Goal: Obtain resource: Obtain resource

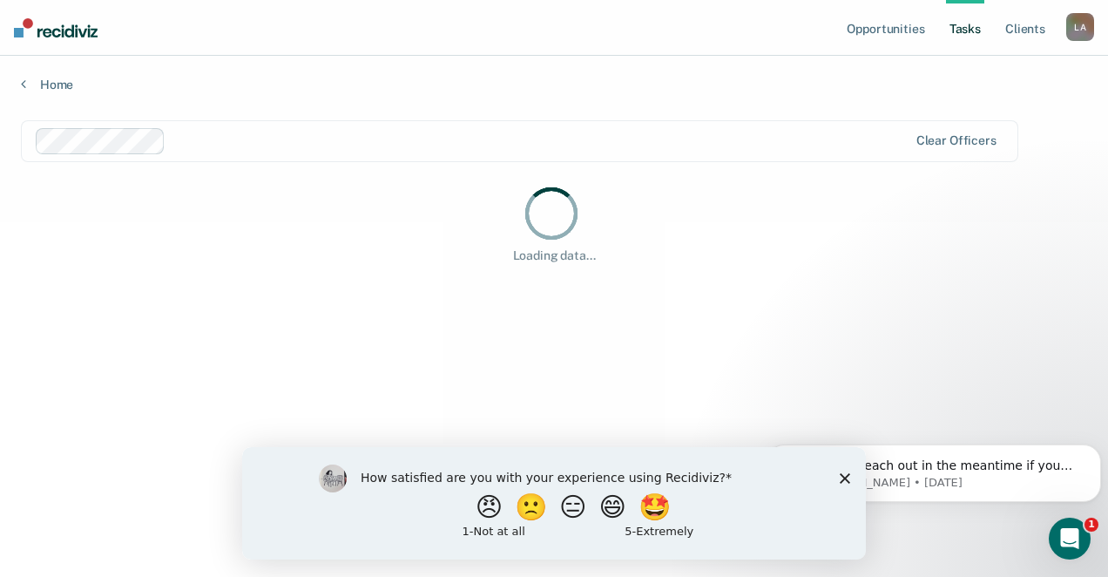
click at [849, 477] on icon "Close survey" at bounding box center [845, 477] width 10 height 10
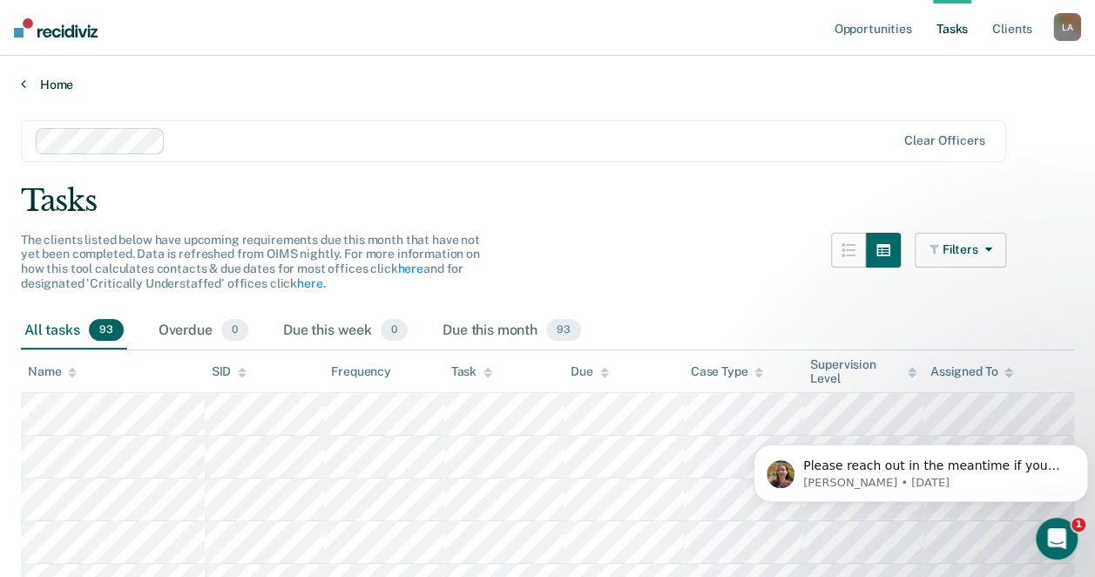
click at [28, 86] on link "Home" at bounding box center [547, 85] width 1053 height 16
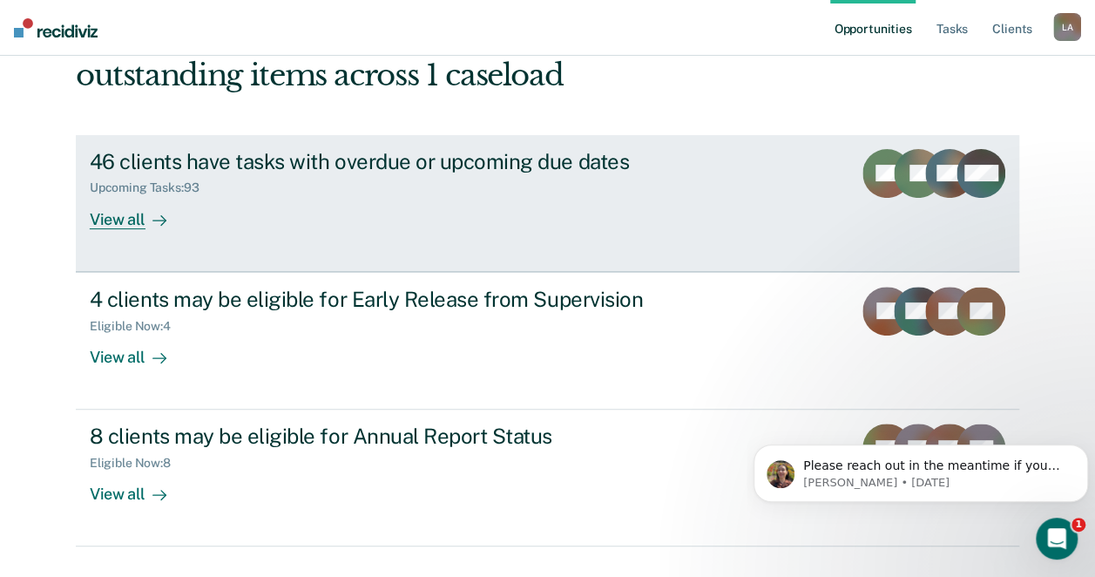
scroll to position [162, 0]
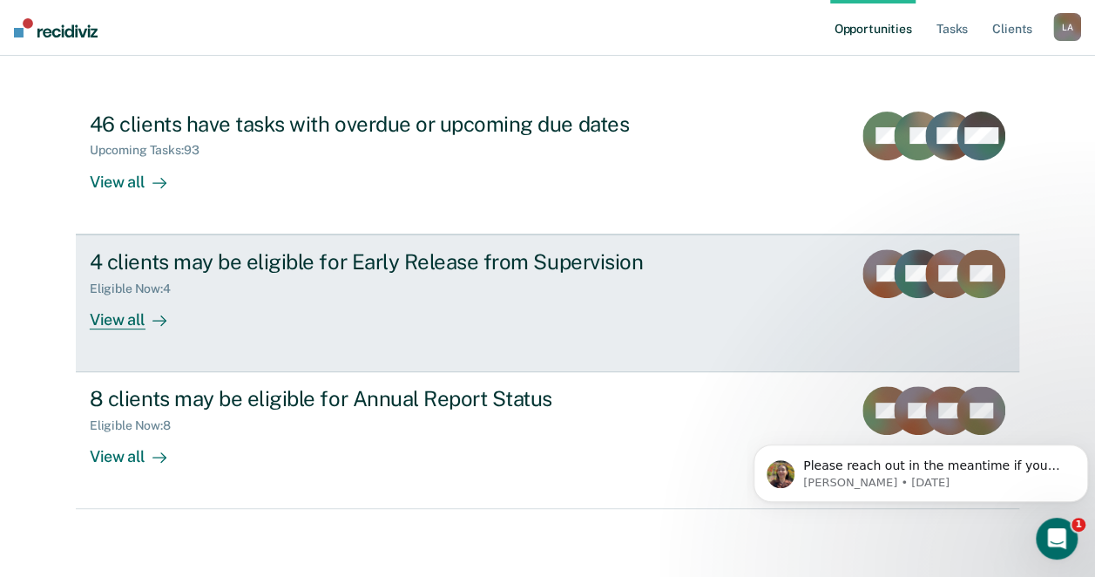
click at [152, 334] on link "4 clients may be eligible for Early Release from Supervision Eligible Now : 4 V…" at bounding box center [547, 303] width 943 height 138
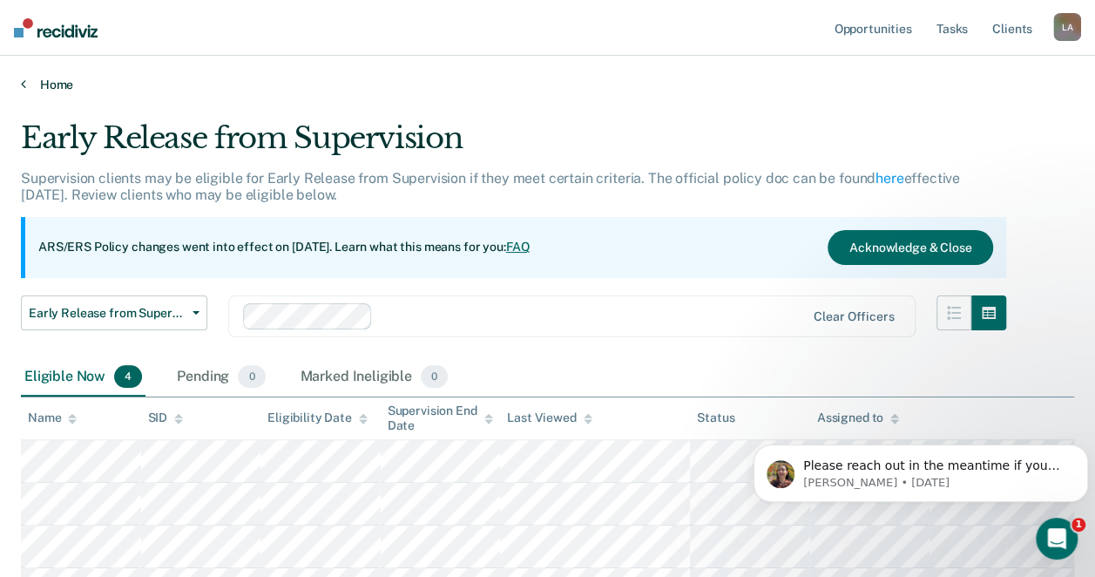
click at [30, 80] on link "Home" at bounding box center [547, 85] width 1053 height 16
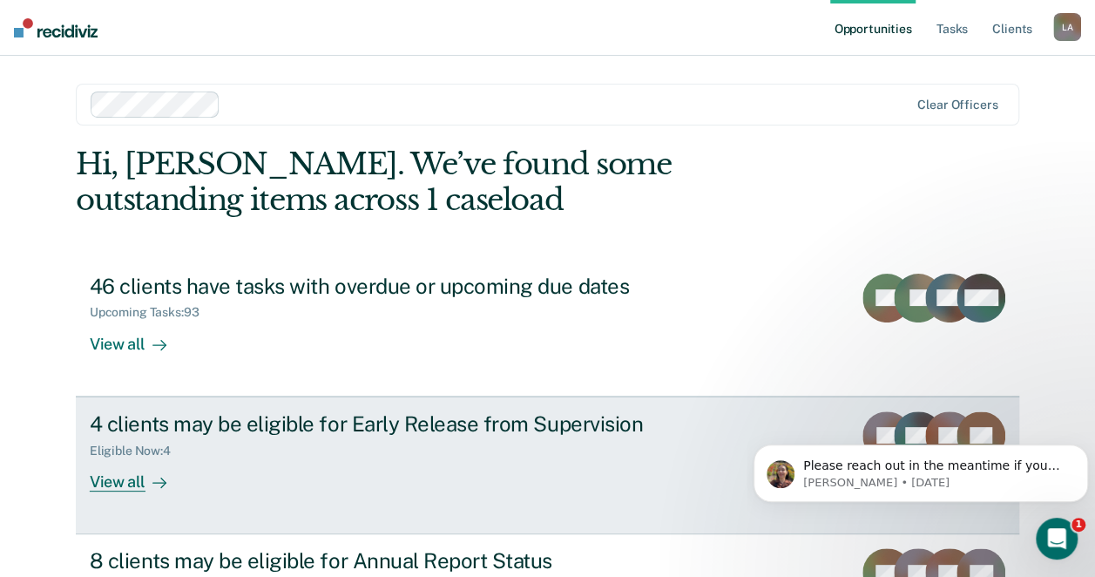
scroll to position [162, 0]
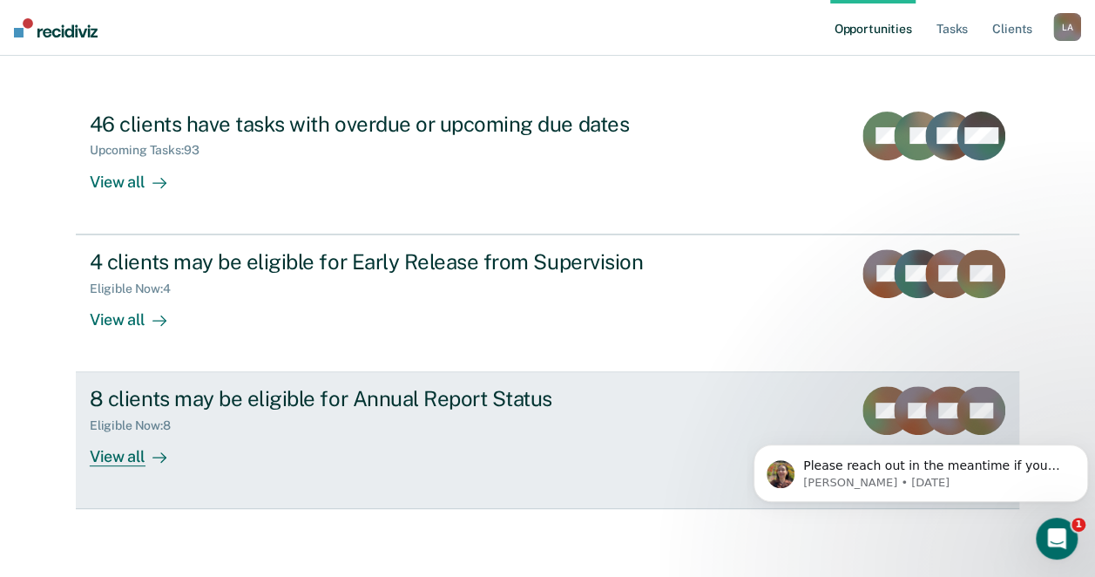
click at [174, 425] on div "Eligible Now : 8" at bounding box center [137, 425] width 95 height 15
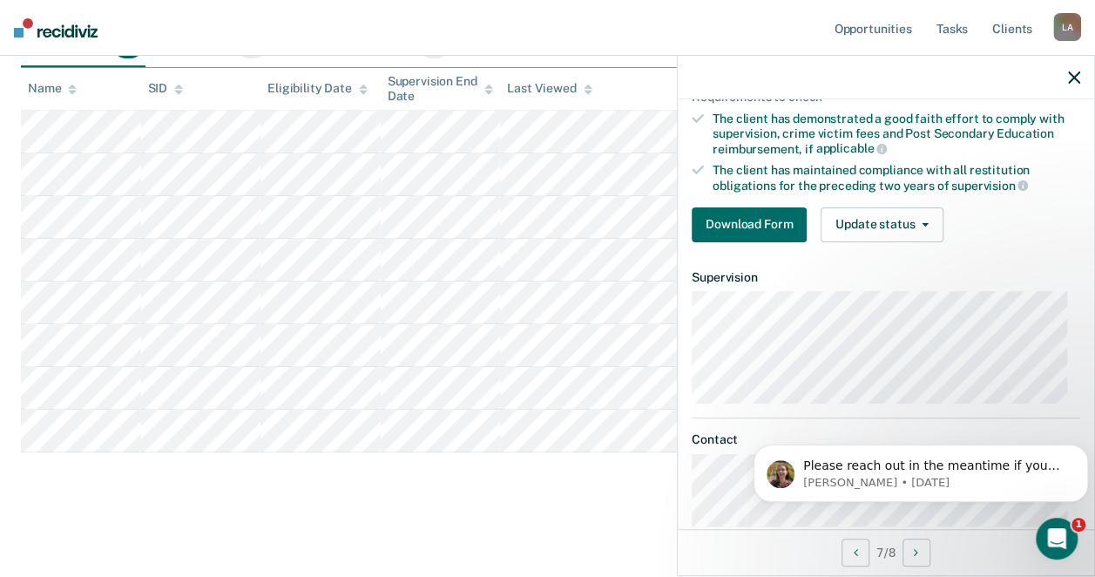
scroll to position [232, 0]
click at [772, 207] on button "Download Form" at bounding box center [748, 224] width 115 height 35
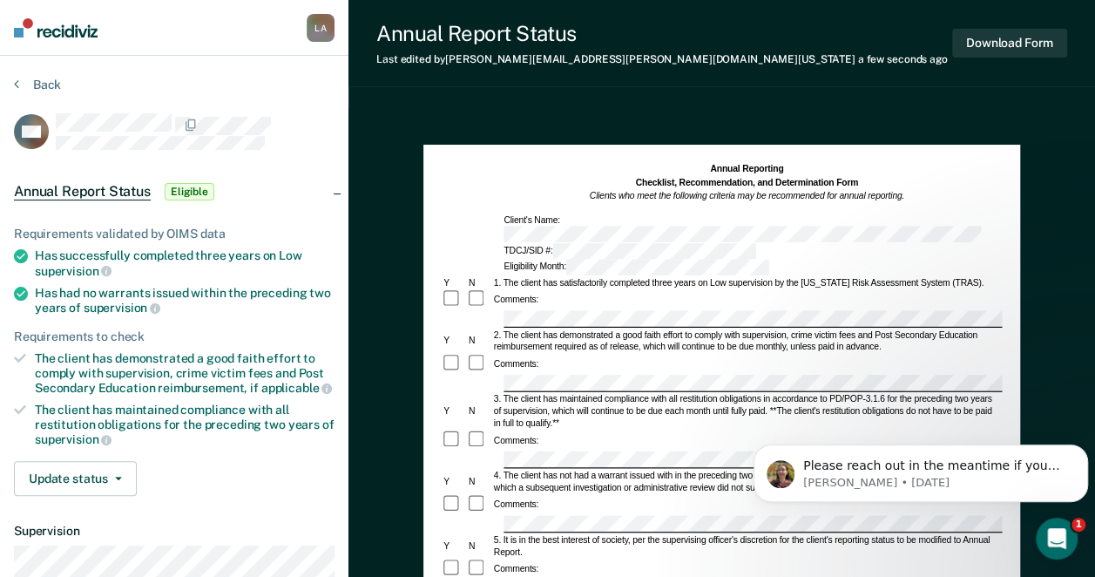
scroll to position [232, 0]
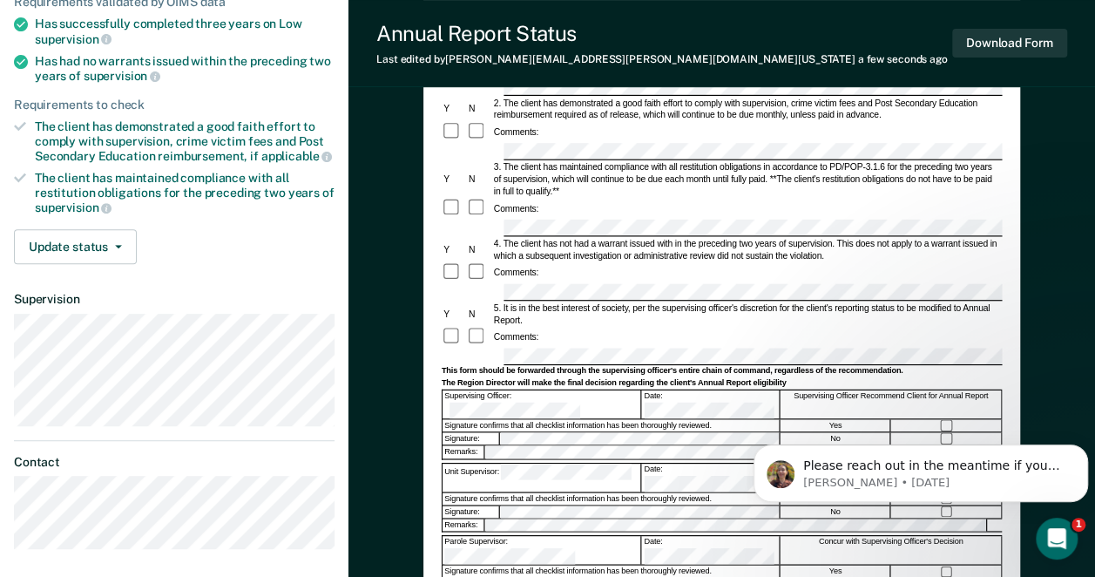
click at [840, 419] on div "Yes" at bounding box center [835, 425] width 110 height 12
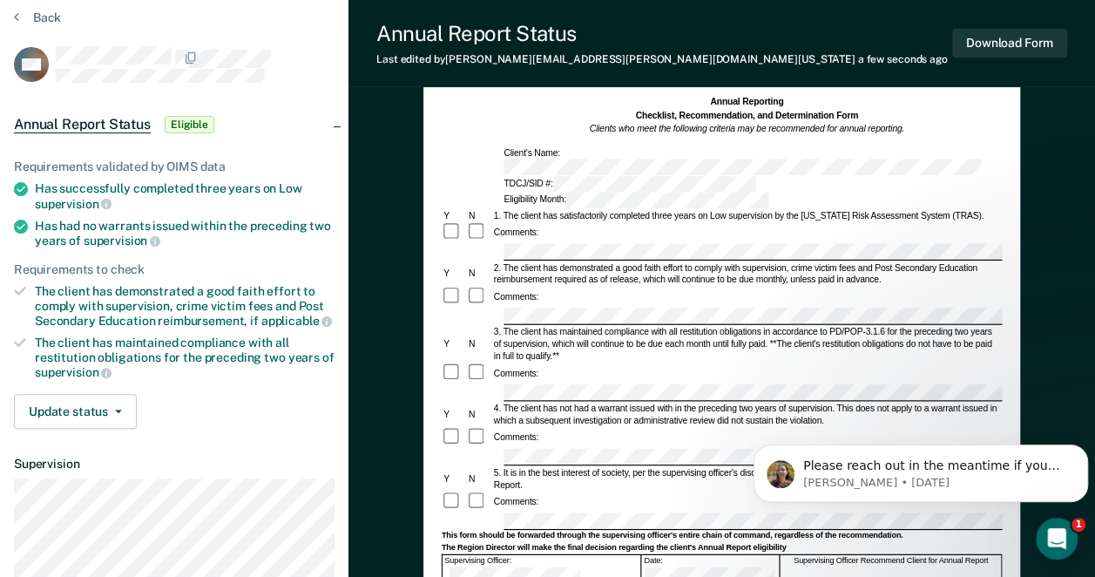
scroll to position [0, 0]
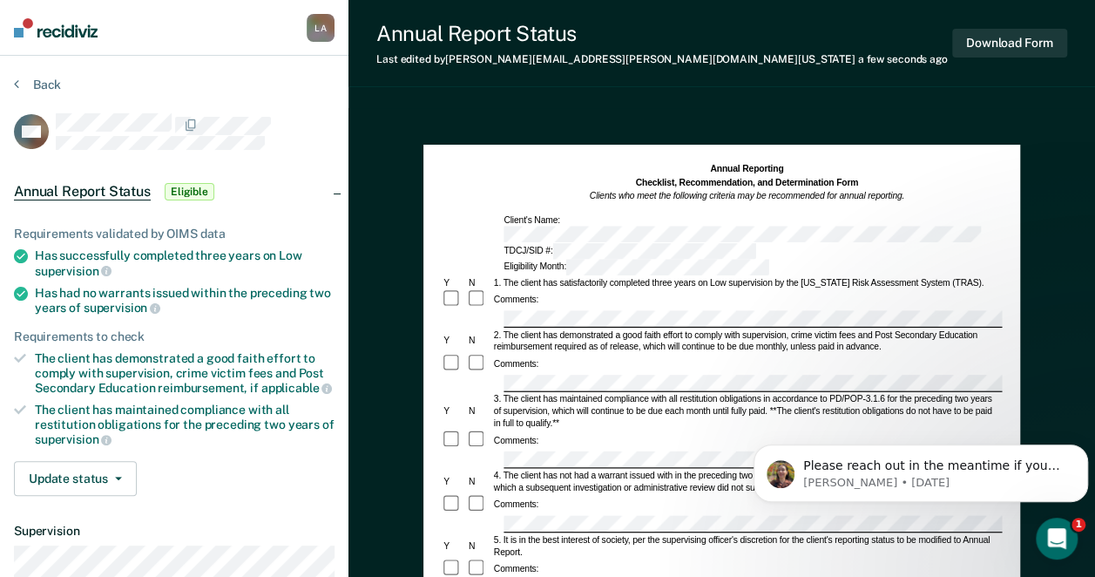
click at [939, 113] on div "Annual Reporting Checklist, Recommendation, and Determination Form Clients who …" at bounding box center [721, 583] width 746 height 950
click at [996, 51] on button "Download Form" at bounding box center [1009, 43] width 115 height 29
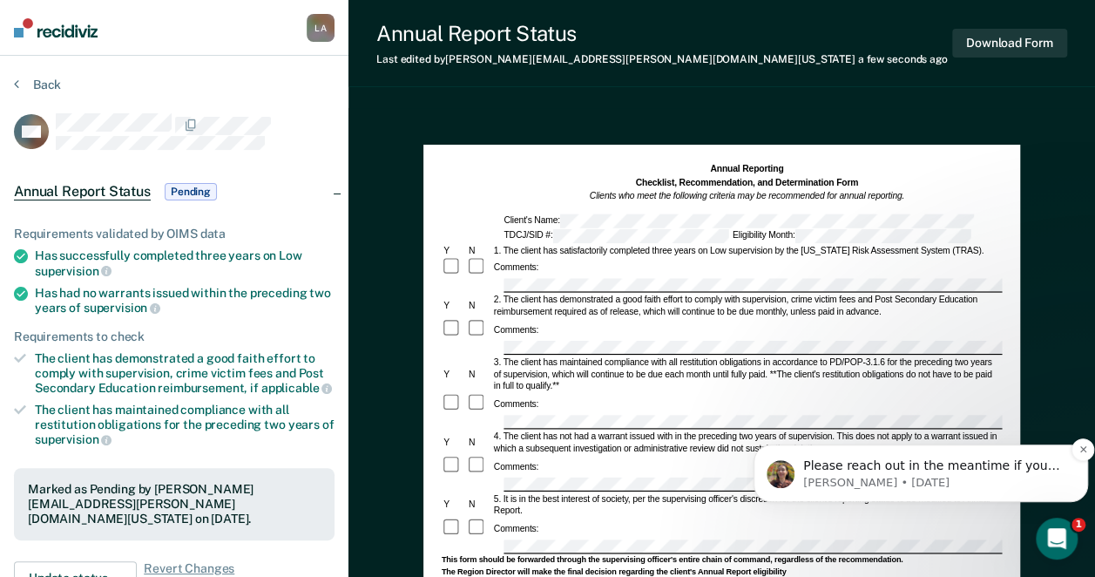
click at [917, 474] on p "Please reach out in the meantime if you need additional assistance." at bounding box center [934, 465] width 263 height 17
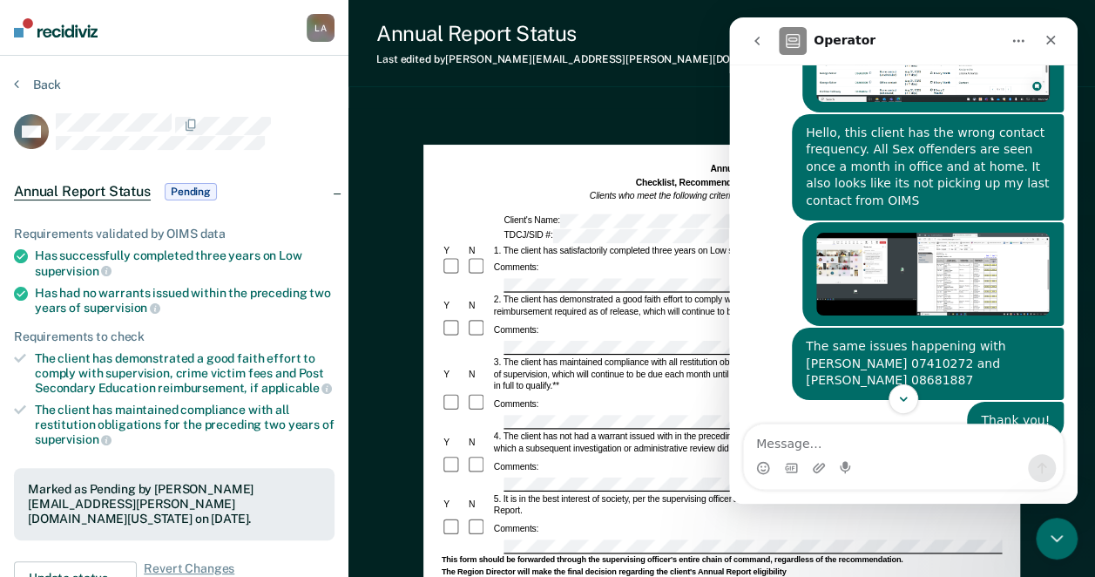
scroll to position [1161, 0]
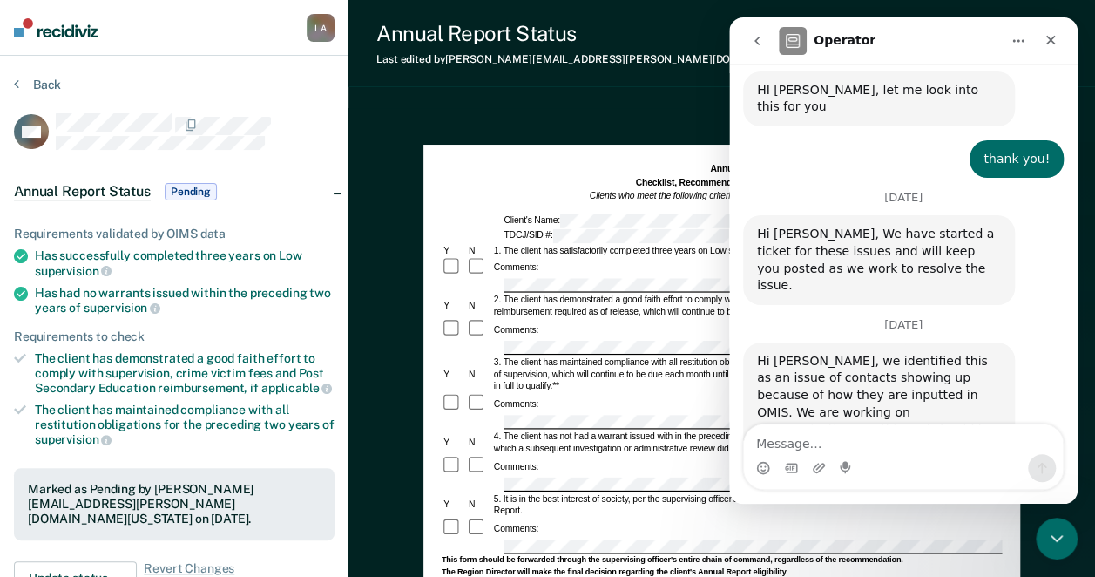
click at [809, 448] on textarea "Message…" at bounding box center [903, 439] width 319 height 30
click at [1013, 47] on icon "Home" at bounding box center [1018, 41] width 14 height 14
click at [1037, 37] on div "Close" at bounding box center [1050, 39] width 31 height 31
